Goal: Task Accomplishment & Management: Manage account settings

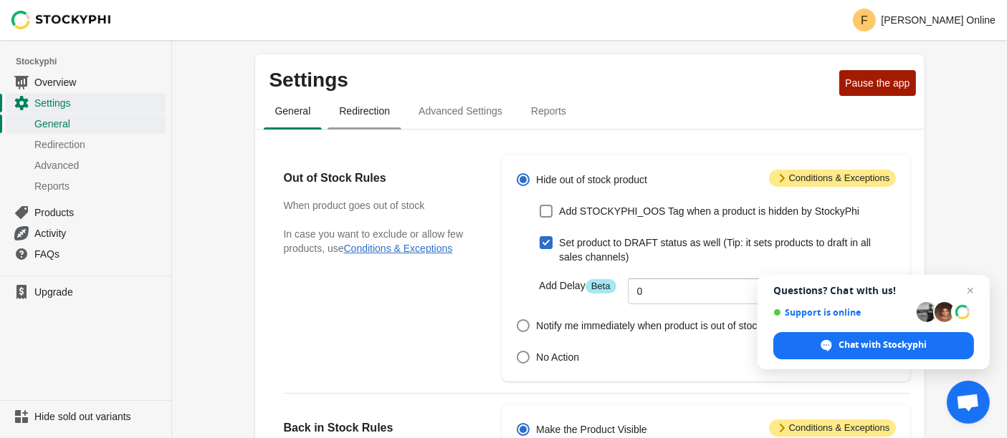
click at [347, 111] on span "Redirection" at bounding box center [364, 111] width 74 height 26
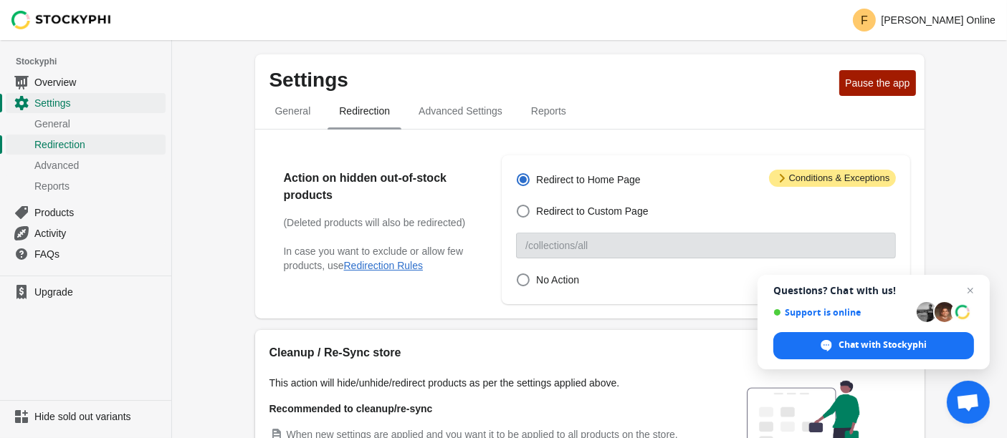
click at [347, 111] on span "Redirection" at bounding box center [364, 111] width 74 height 26
click at [450, 106] on span "Advanced Settings" at bounding box center [460, 111] width 107 height 26
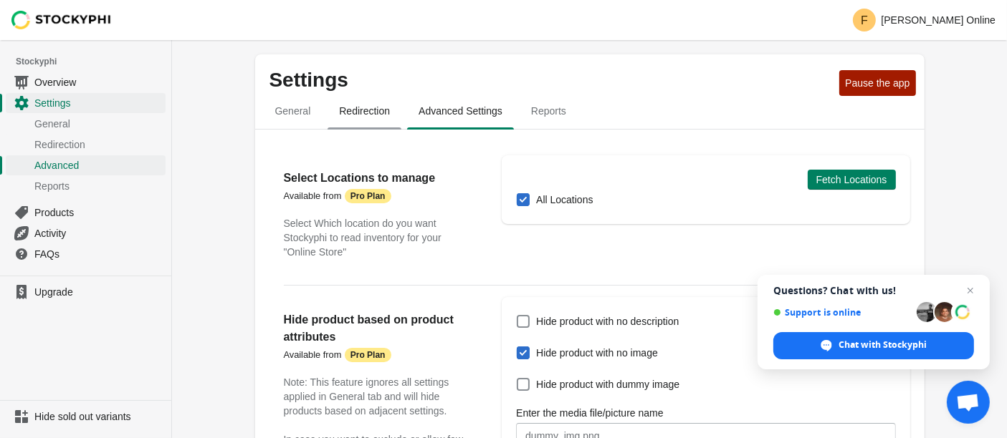
click at [349, 107] on span "Redirection" at bounding box center [364, 111] width 74 height 26
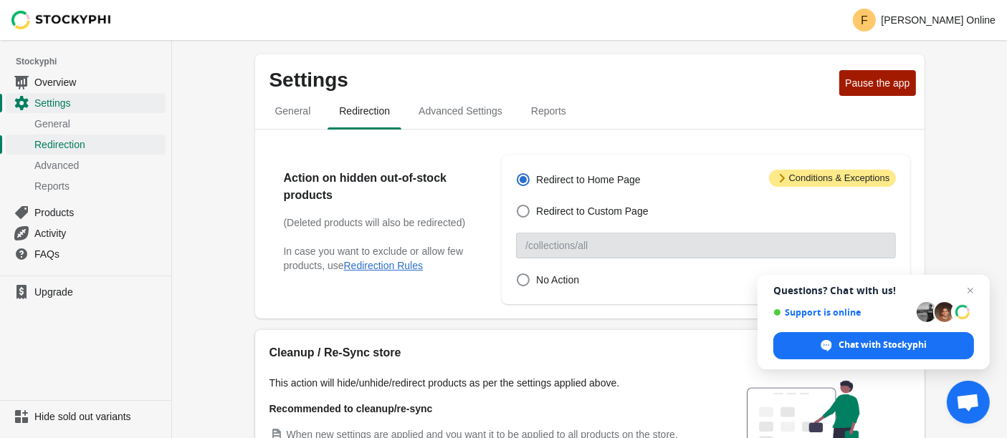
click at [298, 116] on span "General" at bounding box center [293, 111] width 59 height 26
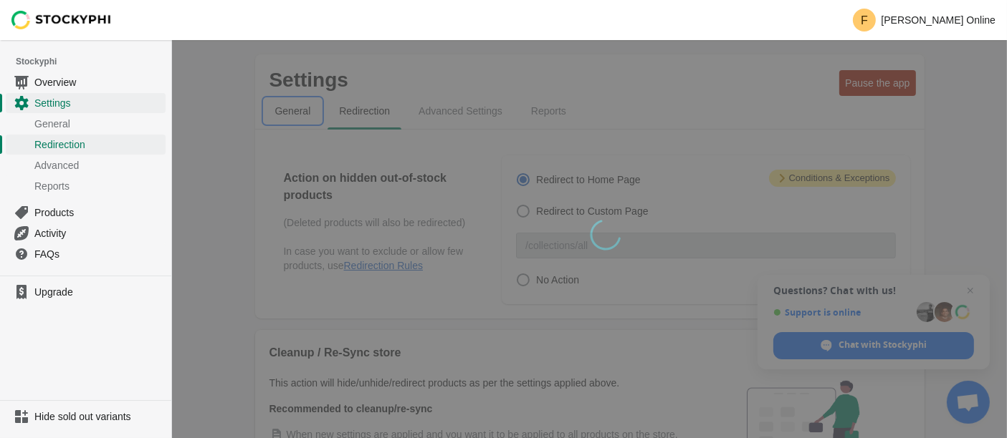
select select "hours"
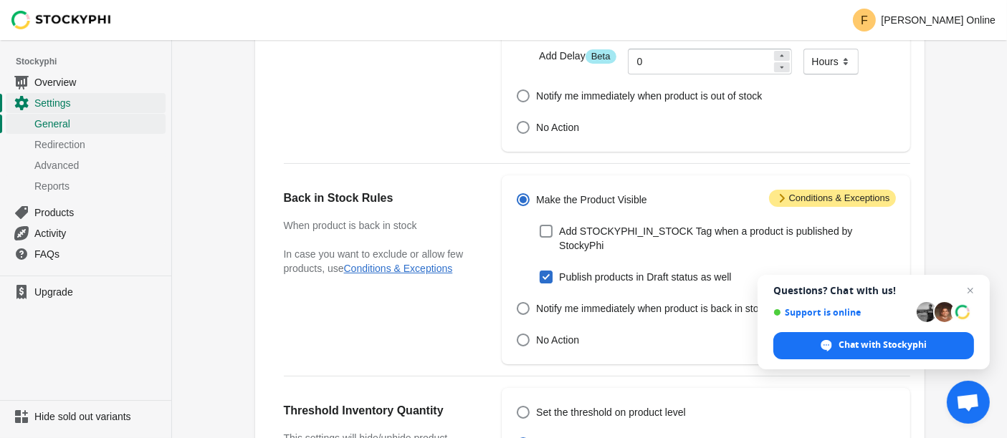
scroll to position [318, 0]
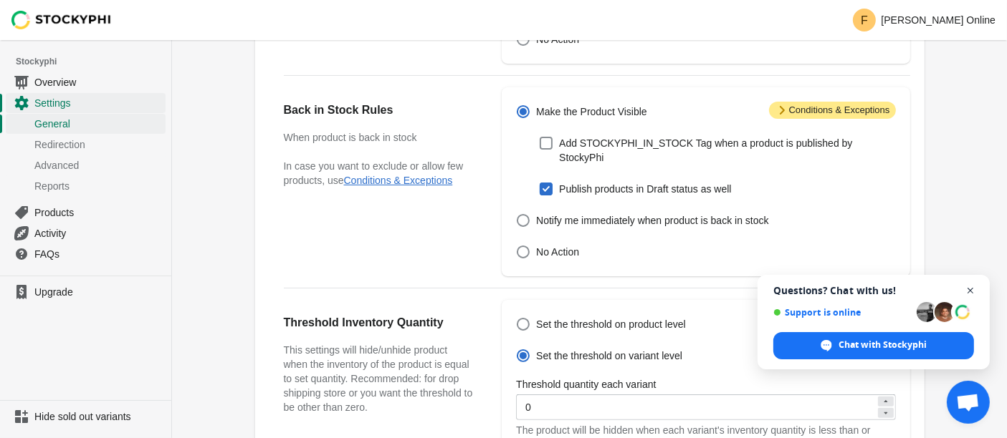
click at [968, 294] on span "Open chat" at bounding box center [970, 291] width 18 height 18
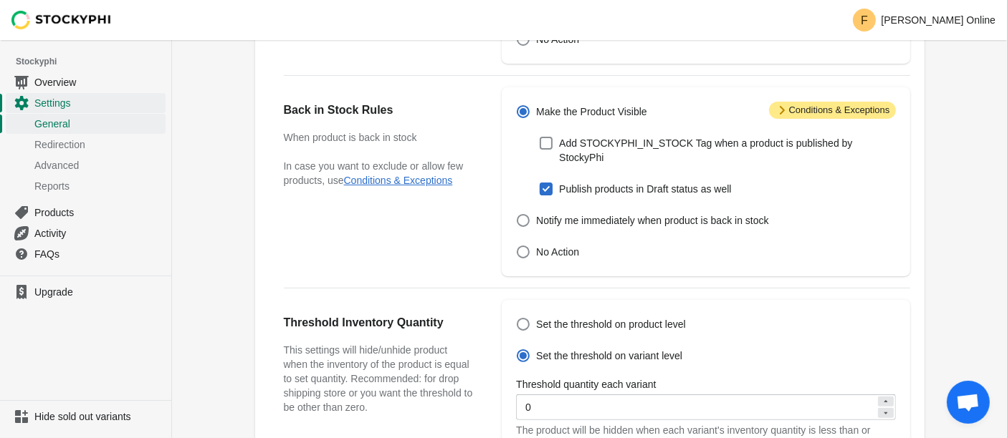
click at [778, 108] on icon at bounding box center [781, 110] width 14 height 14
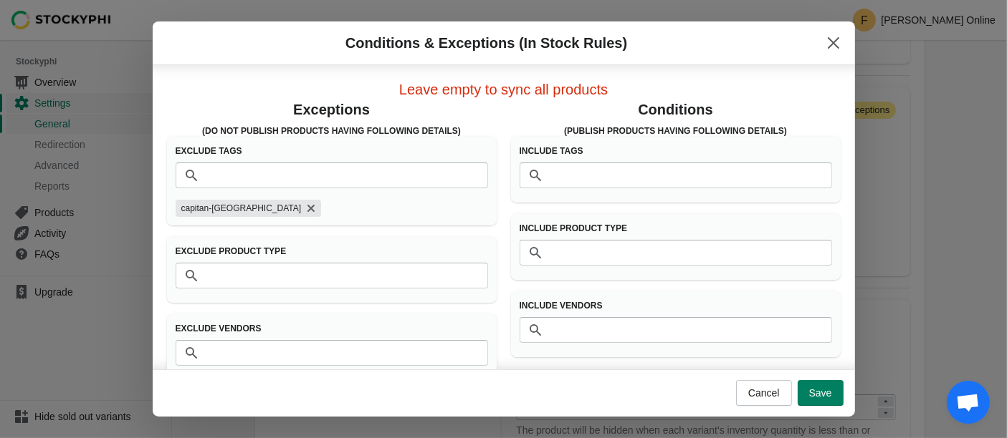
scroll to position [24, 0]
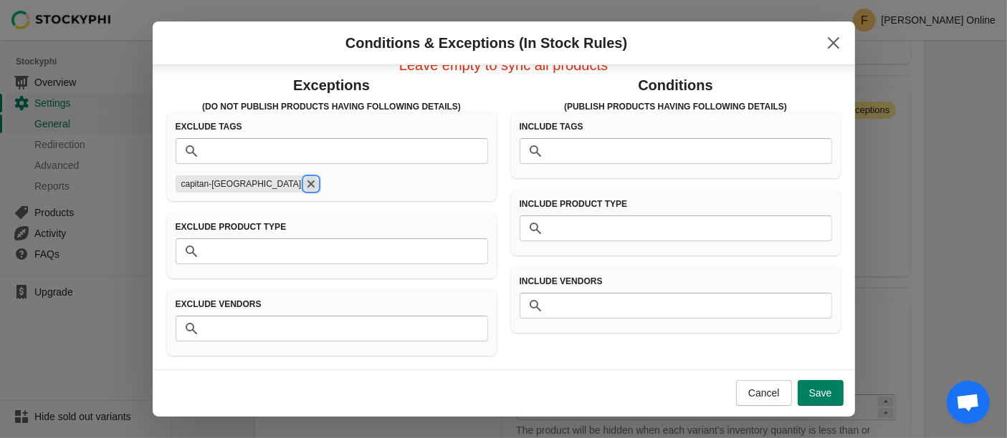
click at [307, 186] on icon "Remove capitan-america" at bounding box center [310, 184] width 7 height 7
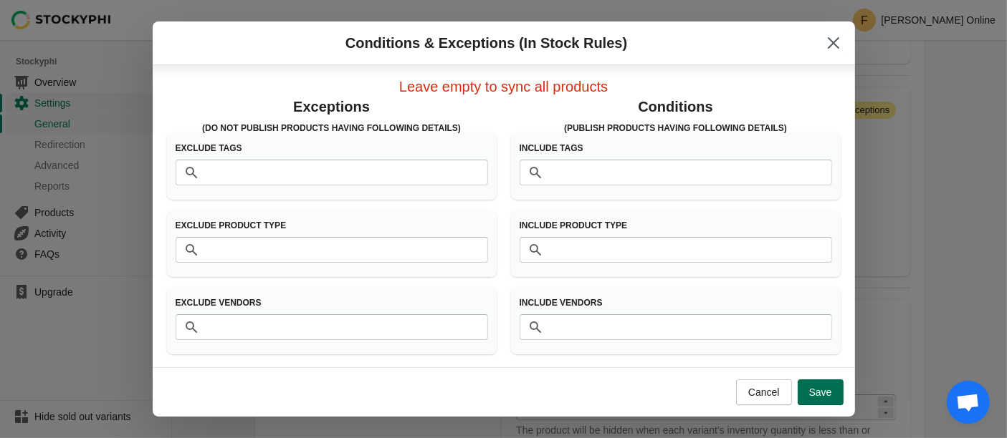
click at [817, 390] on span "Save" at bounding box center [820, 392] width 23 height 11
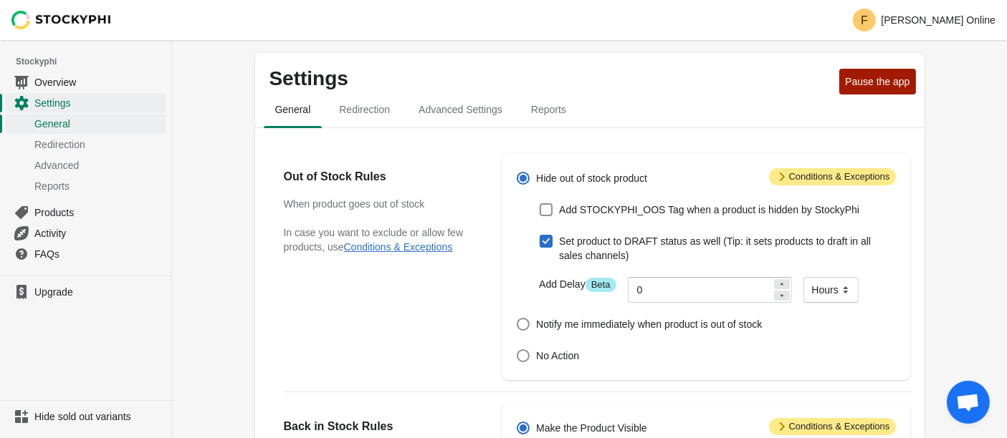
scroll to position [0, 0]
